Goal: Information Seeking & Learning: Learn about a topic

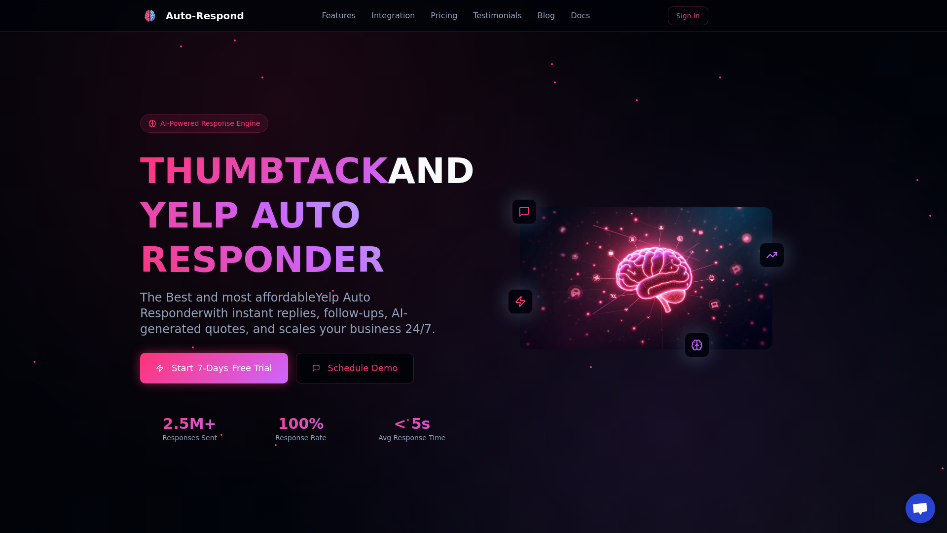
click at [537, 16] on link "Blog" at bounding box center [545, 16] width 17 height 12
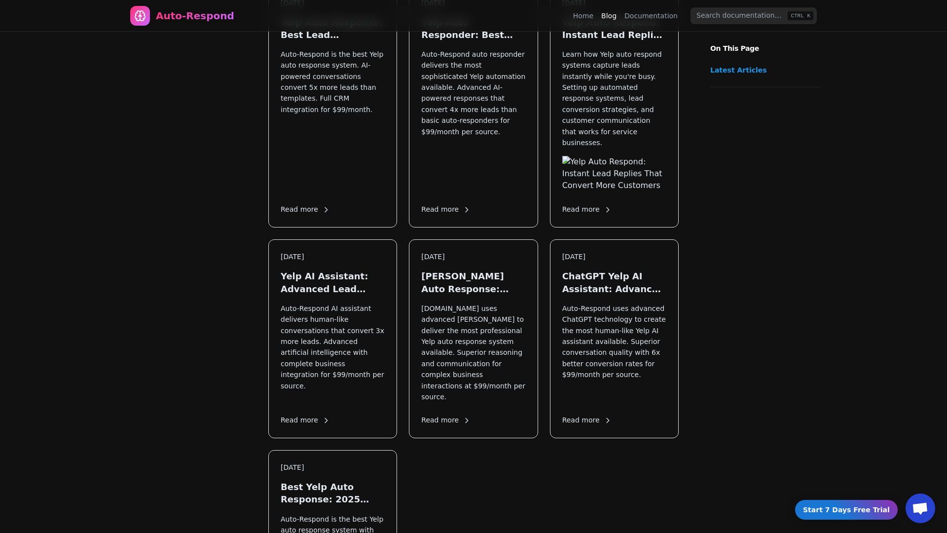
scroll to position [1368, 0]
